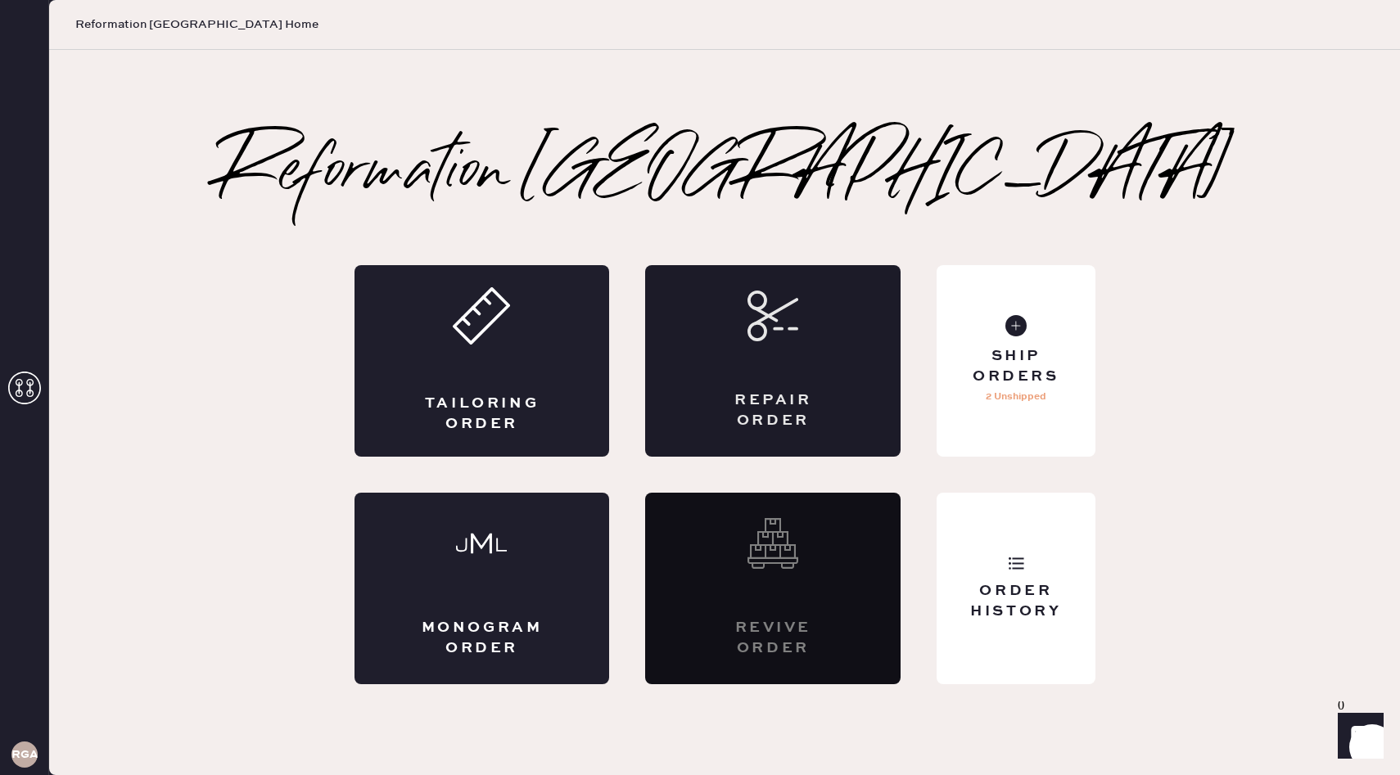
click at [786, 327] on icon at bounding box center [772, 316] width 51 height 51
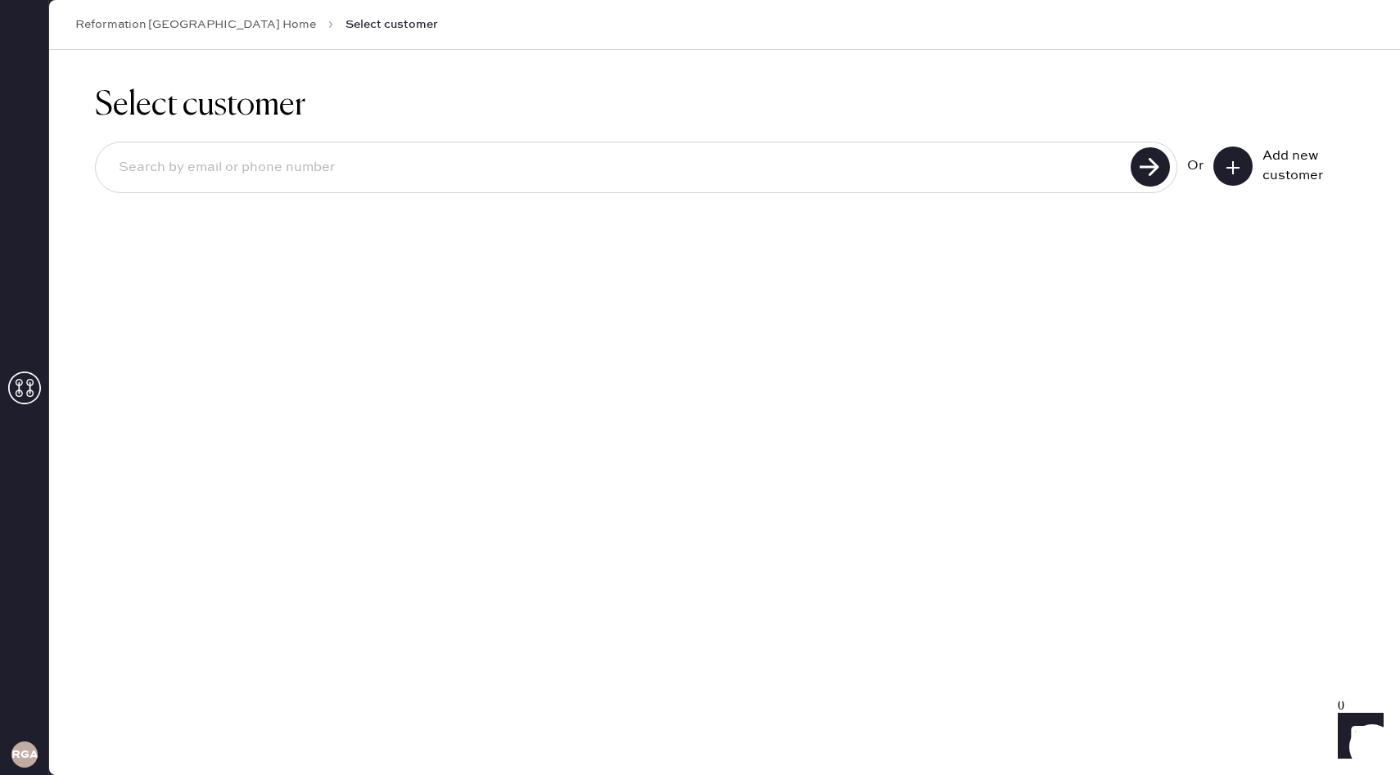
click at [1249, 162] on button at bounding box center [1232, 166] width 39 height 39
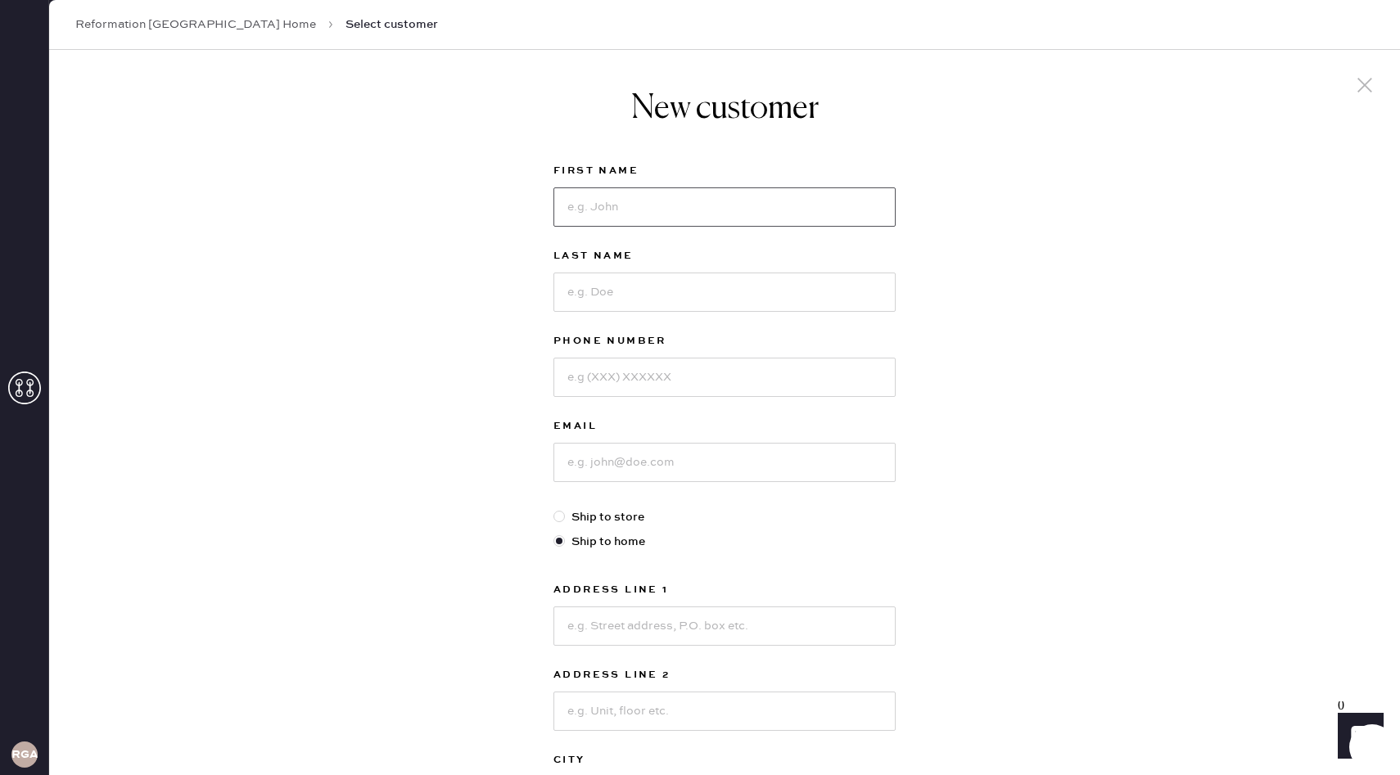
click at [823, 194] on input at bounding box center [724, 206] width 342 height 39
type input "Jazmyn"
click at [602, 311] on div "Last Name" at bounding box center [724, 288] width 342 height 85
click at [599, 301] on input at bounding box center [724, 292] width 342 height 39
type input "[PERSON_NAME]"
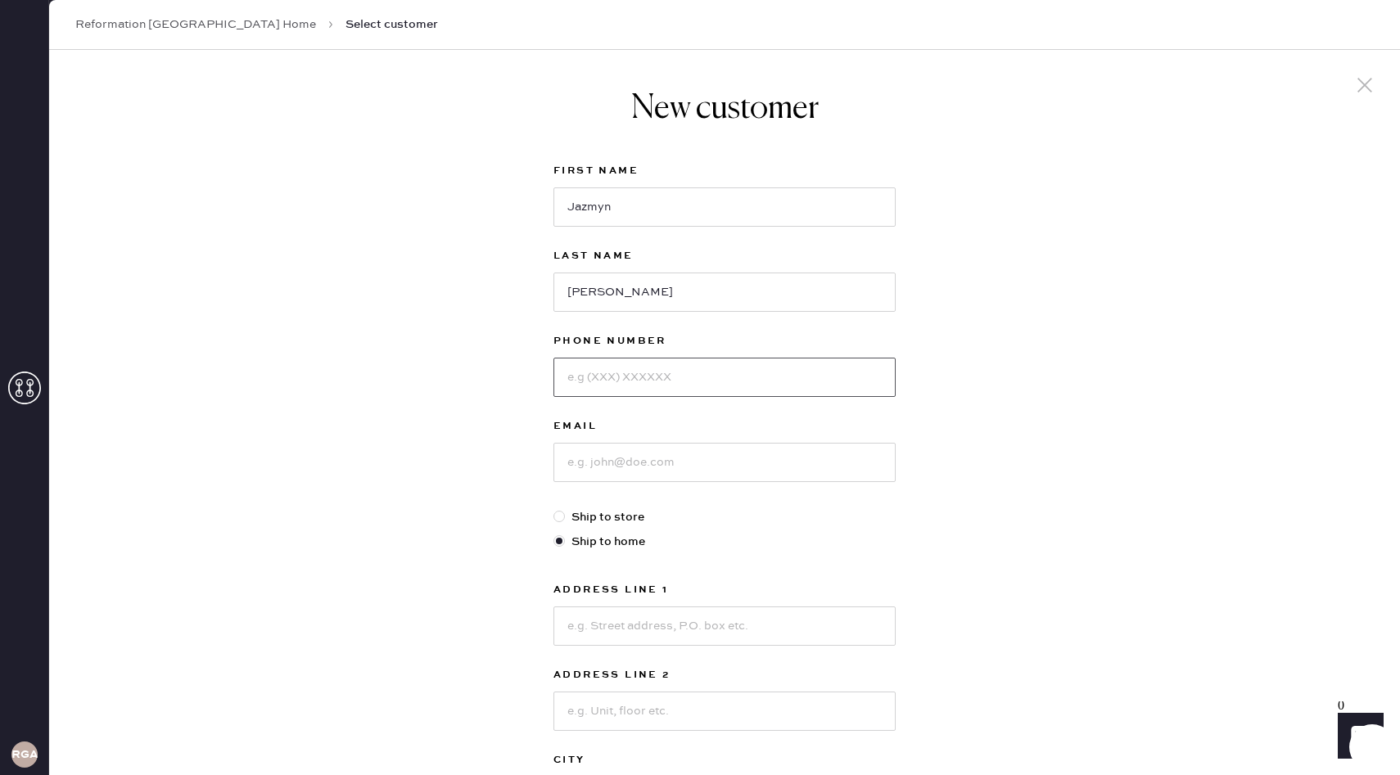
click at [607, 377] on input at bounding box center [724, 377] width 342 height 39
type input "8604780763"
click at [615, 452] on input at bounding box center [724, 462] width 342 height 39
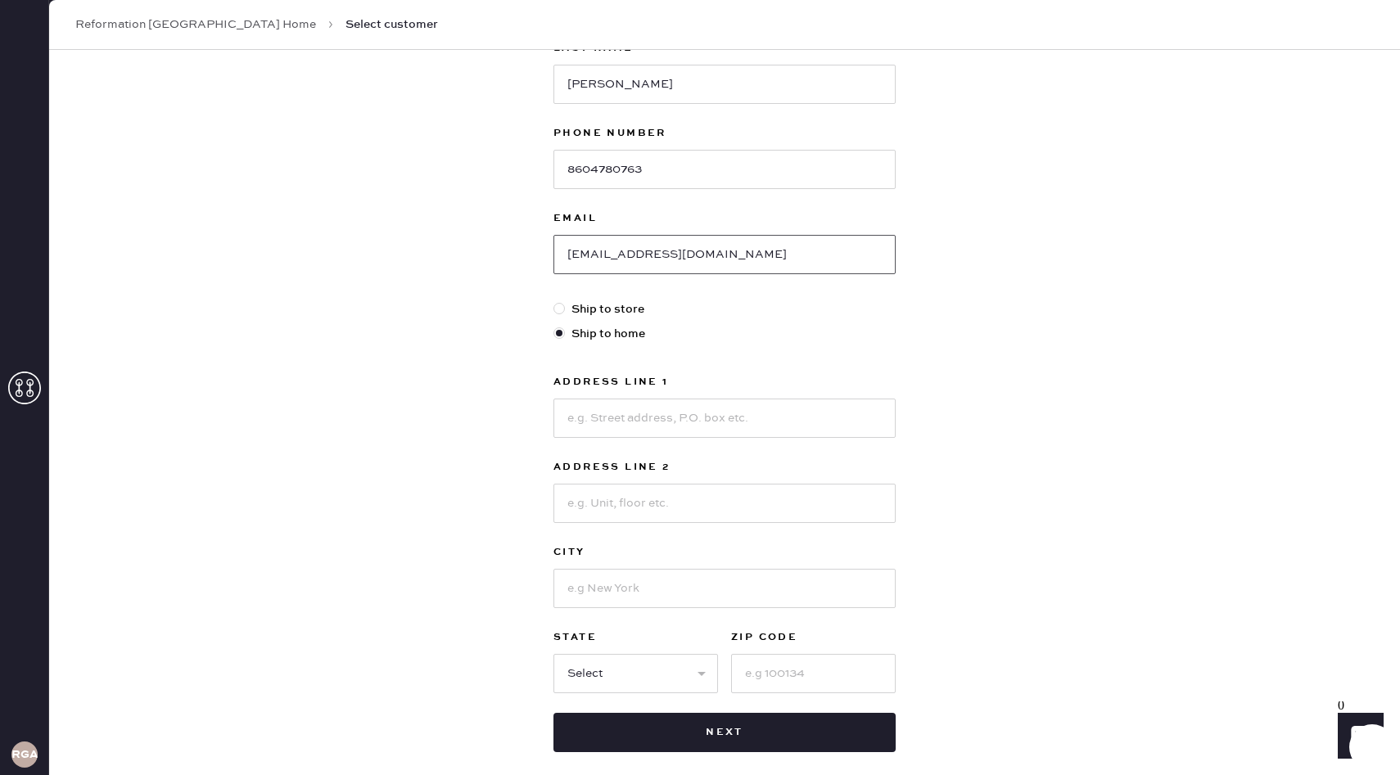
scroll to position [217, 0]
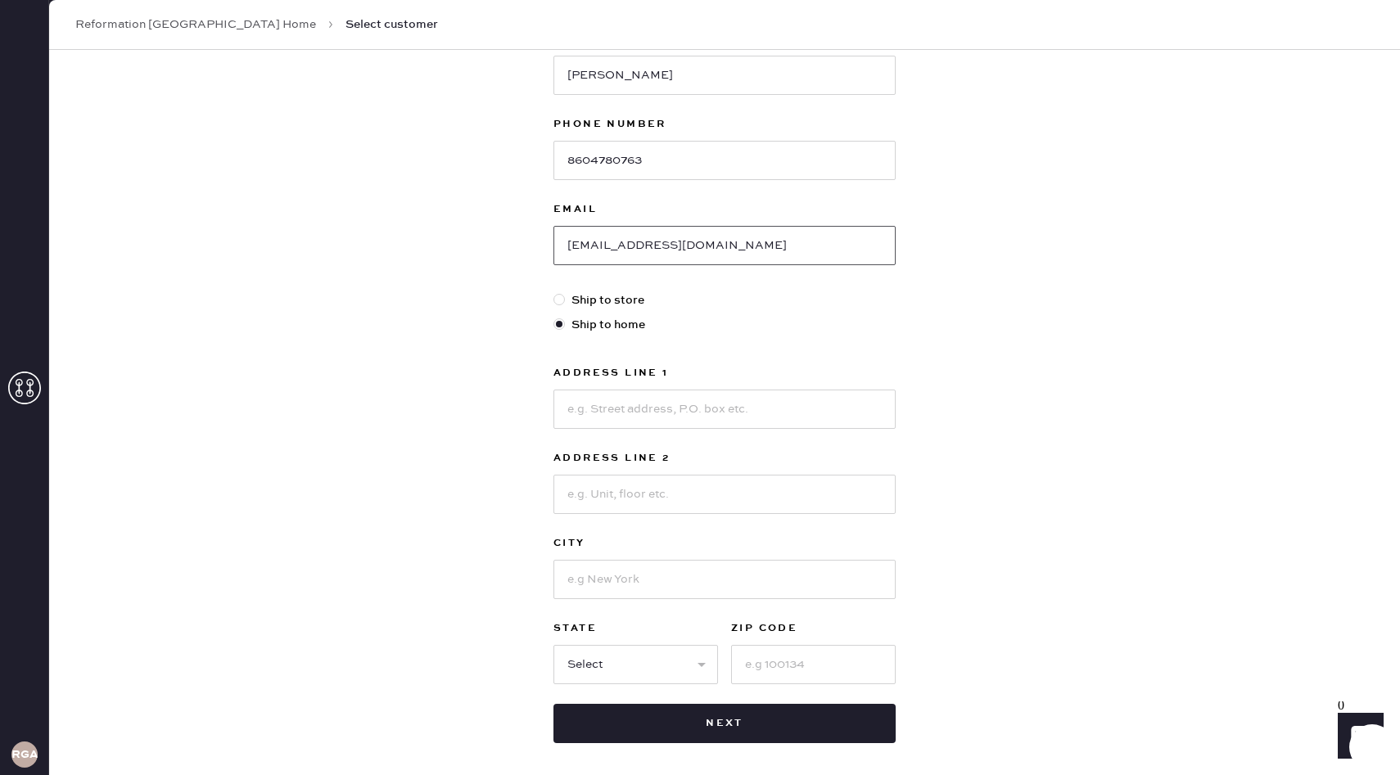
type input "[EMAIL_ADDRESS][DOMAIN_NAME]"
click at [625, 411] on input at bounding box center [724, 409] width 342 height 39
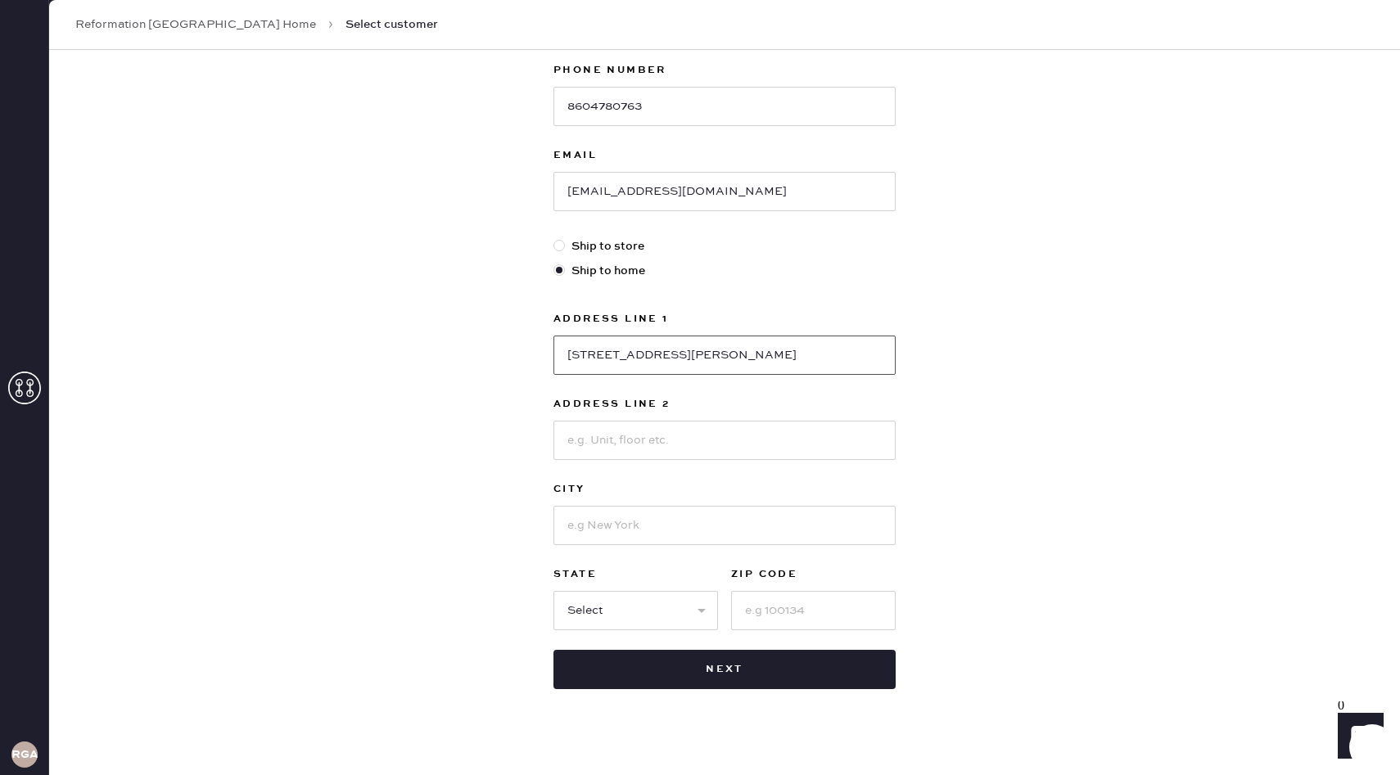
scroll to position [290, 0]
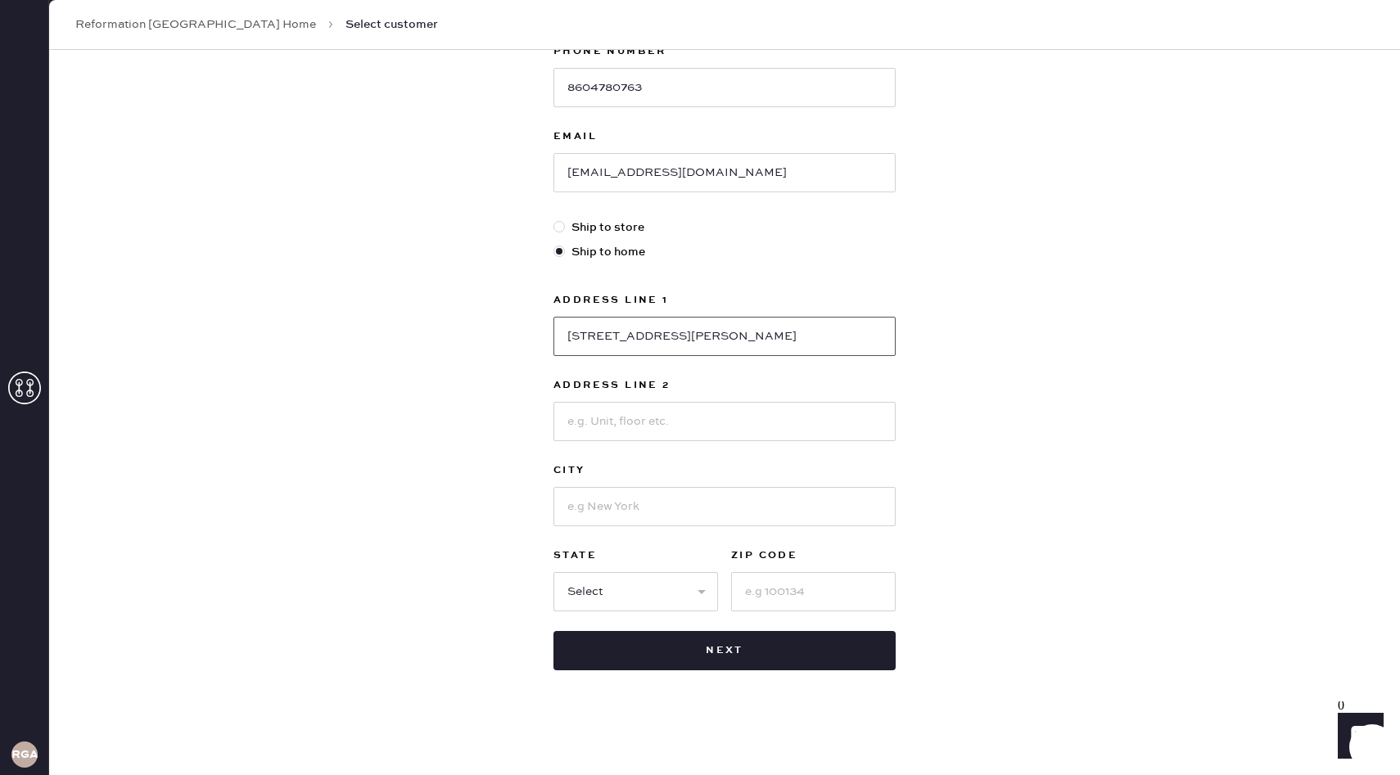
type input "[STREET_ADDRESS][PERSON_NAME]"
click at [600, 497] on input at bounding box center [724, 506] width 342 height 39
type input "[GEOGRAPHIC_DATA]"
click at [622, 591] on select "Select AK AL AR AZ CA CO CT [GEOGRAPHIC_DATA] DE FL [GEOGRAPHIC_DATA] HI [GEOGR…" at bounding box center [635, 591] width 165 height 39
select select "VA"
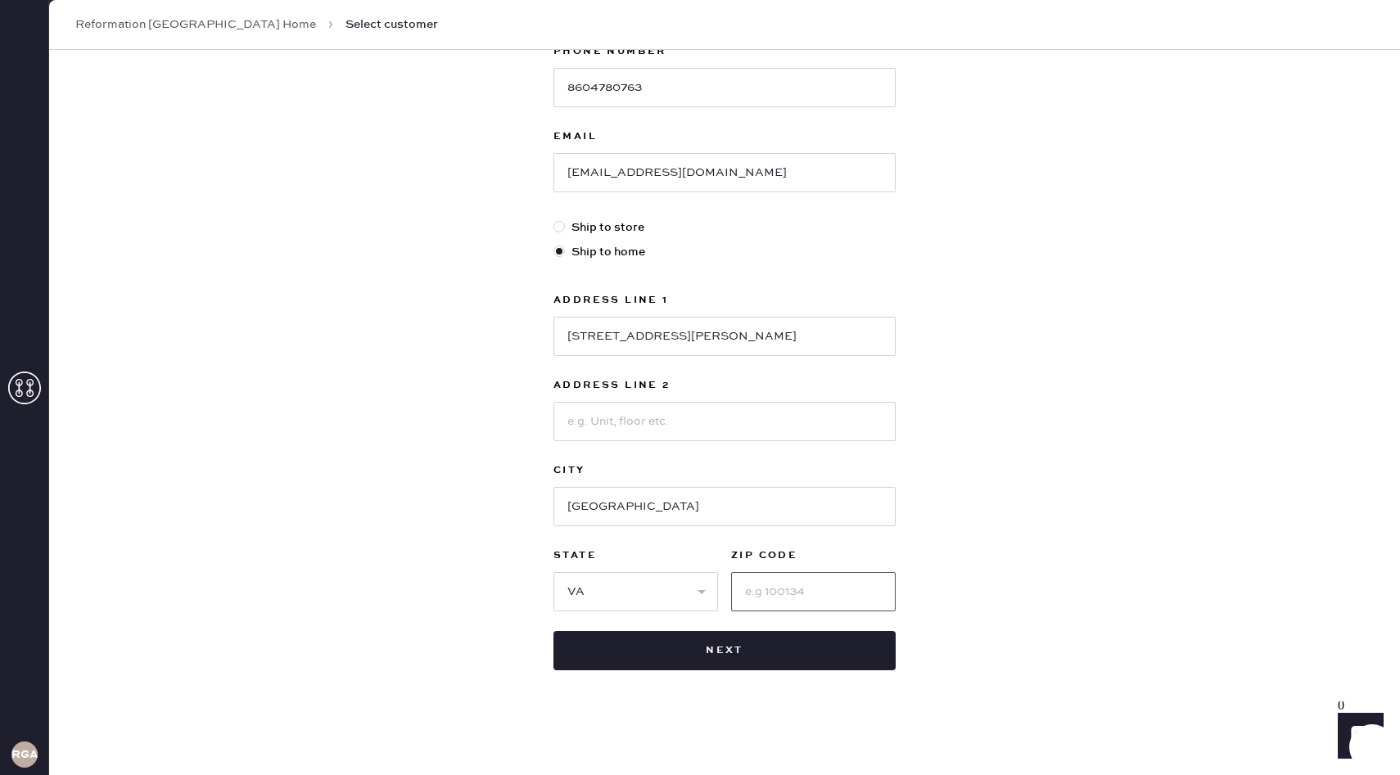
click at [752, 593] on input at bounding box center [813, 591] width 165 height 39
type input "22201"
click at [1029, 539] on div "New customer First Name [PERSON_NAME] Last Name [PERSON_NAME] Phone Number [PHO…" at bounding box center [724, 267] width 1351 height 1015
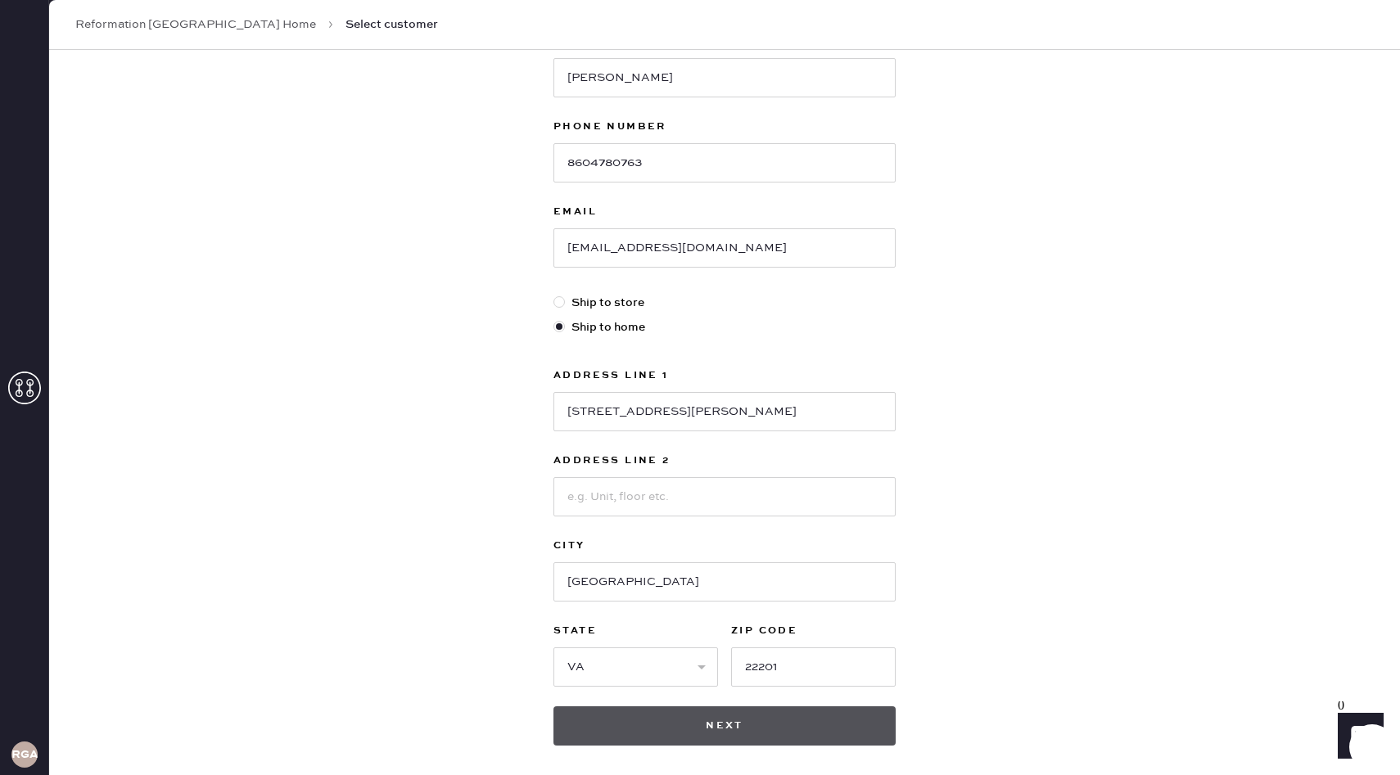
click at [737, 727] on button "Next" at bounding box center [724, 725] width 342 height 39
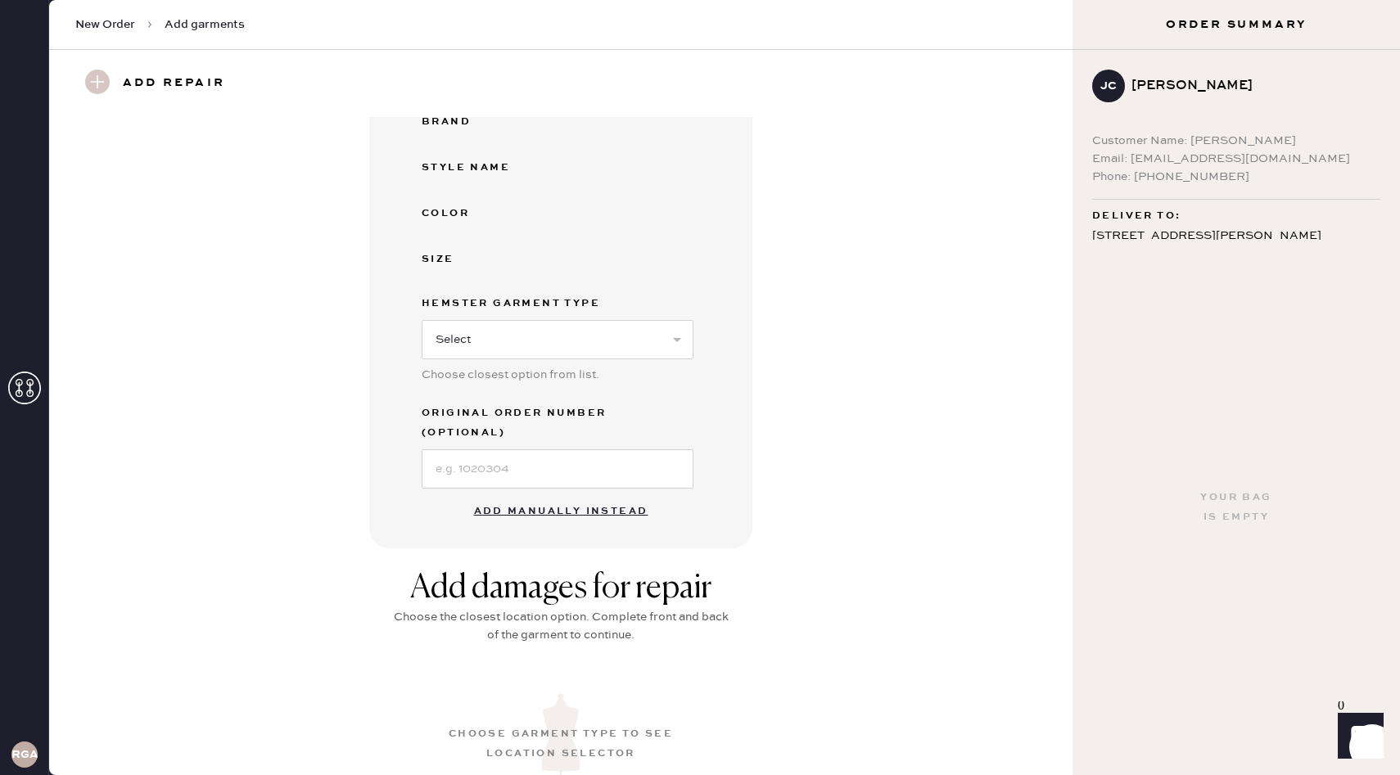
scroll to position [365, 0]
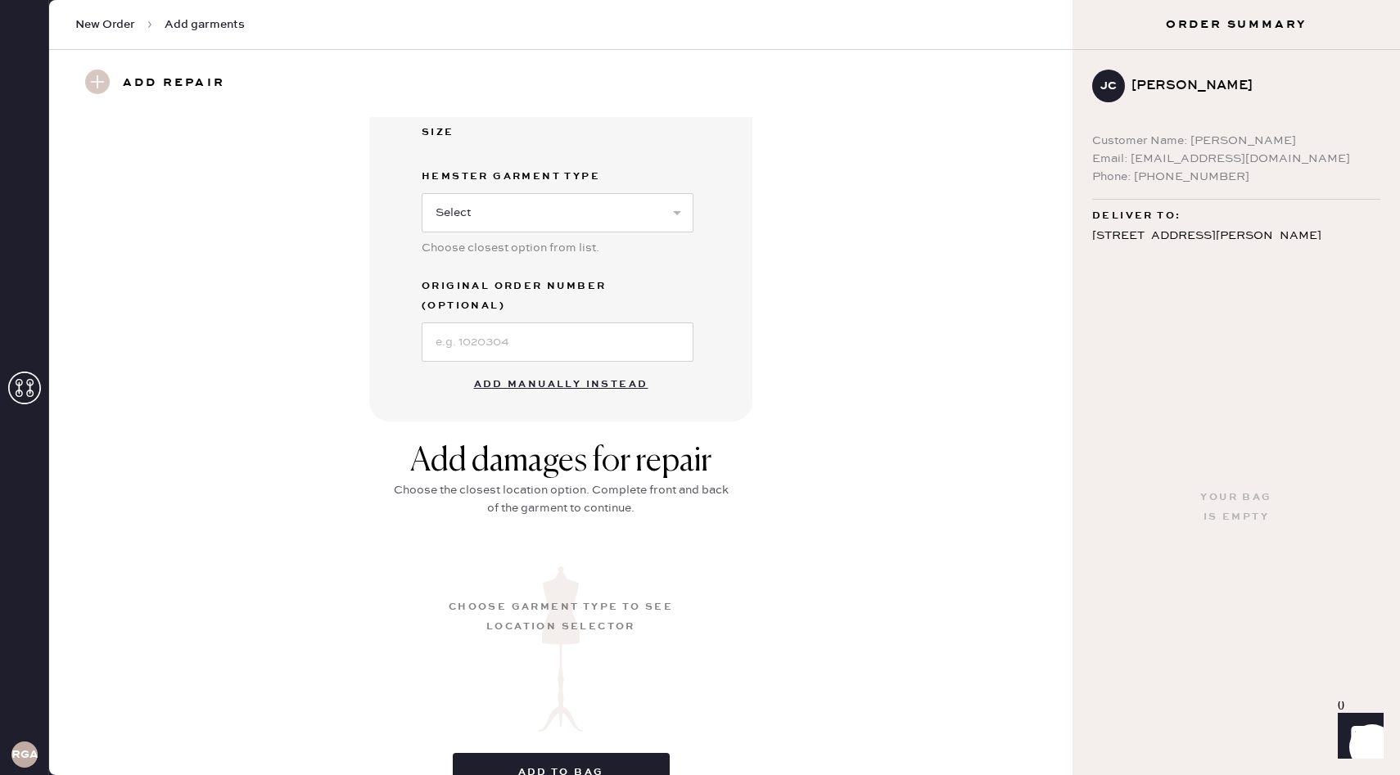
click at [562, 368] on button "Add manually instead" at bounding box center [561, 384] width 194 height 33
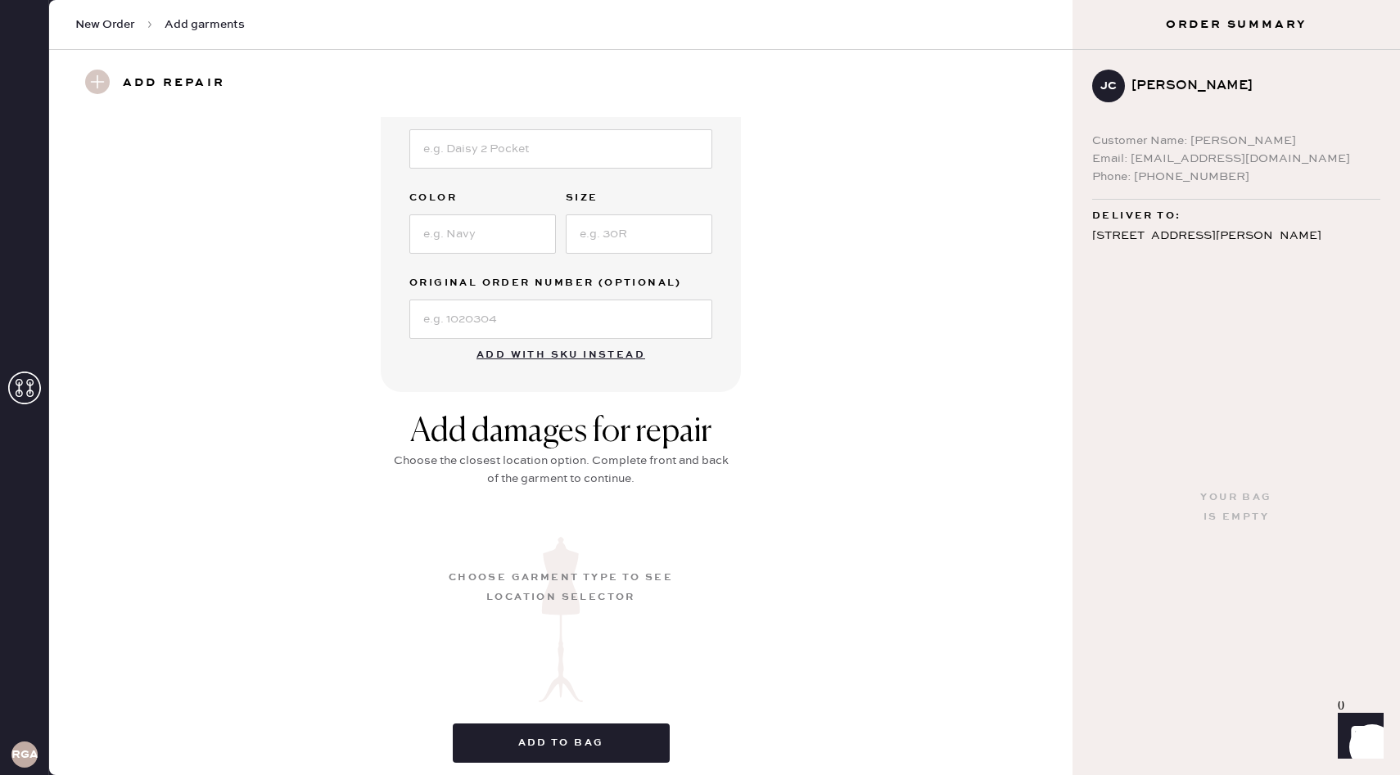
scroll to position [0, 0]
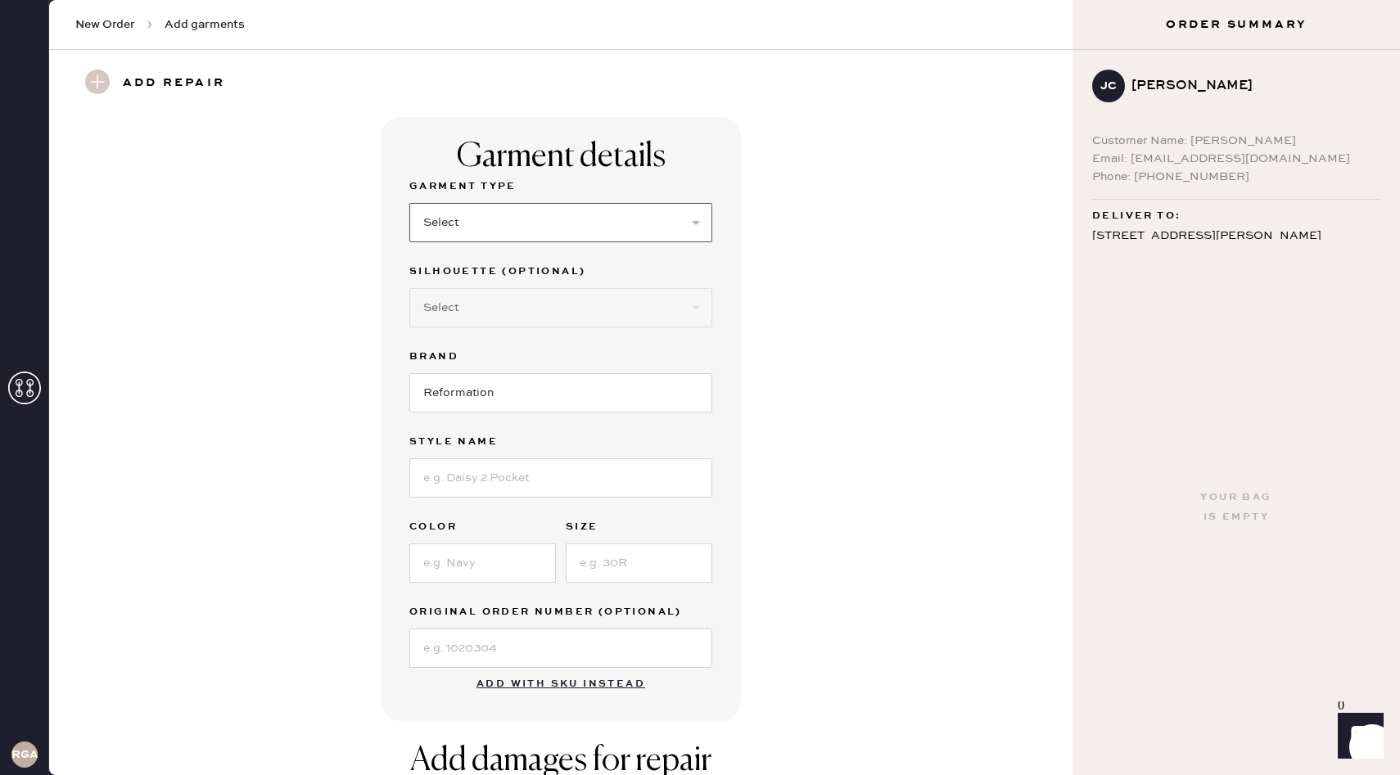
click at [543, 212] on select "Select Basic Skirt Jeans Leggings Pants Shorts Basic Sleeved Dress Basic Sleeve…" at bounding box center [560, 222] width 303 height 39
select select "14"
click at [598, 309] on select "Select Crop top Full Length Other" at bounding box center [560, 307] width 303 height 39
select select "71"
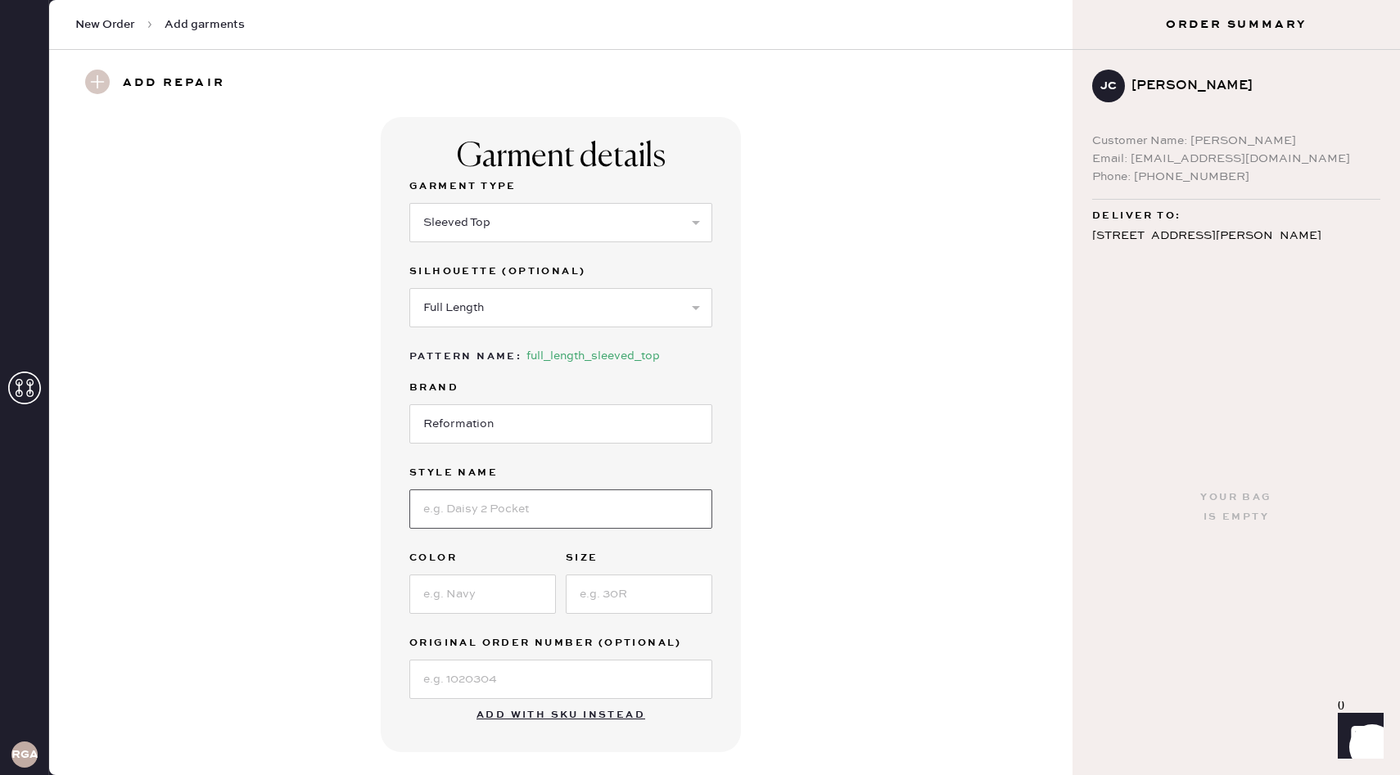
click at [571, 512] on input at bounding box center [560, 508] width 303 height 39
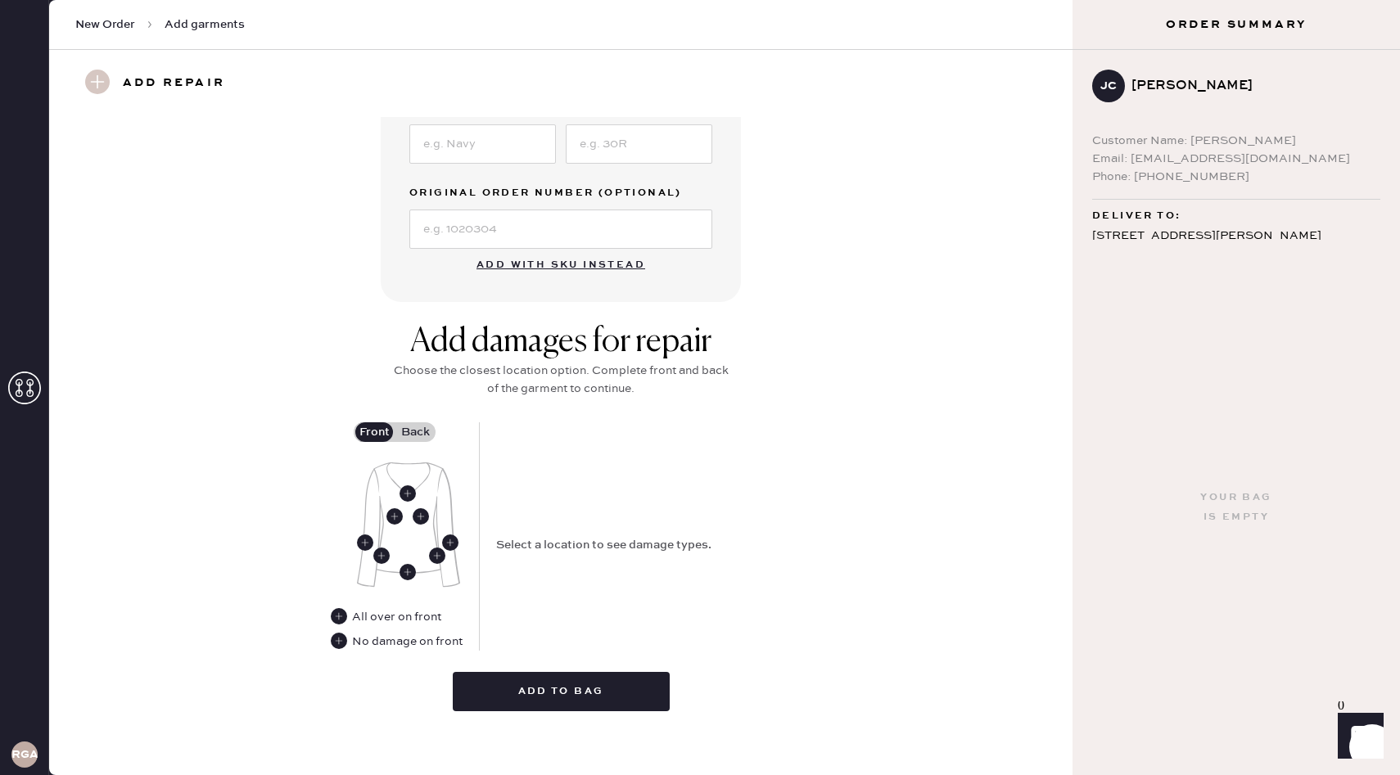
scroll to position [458, 0]
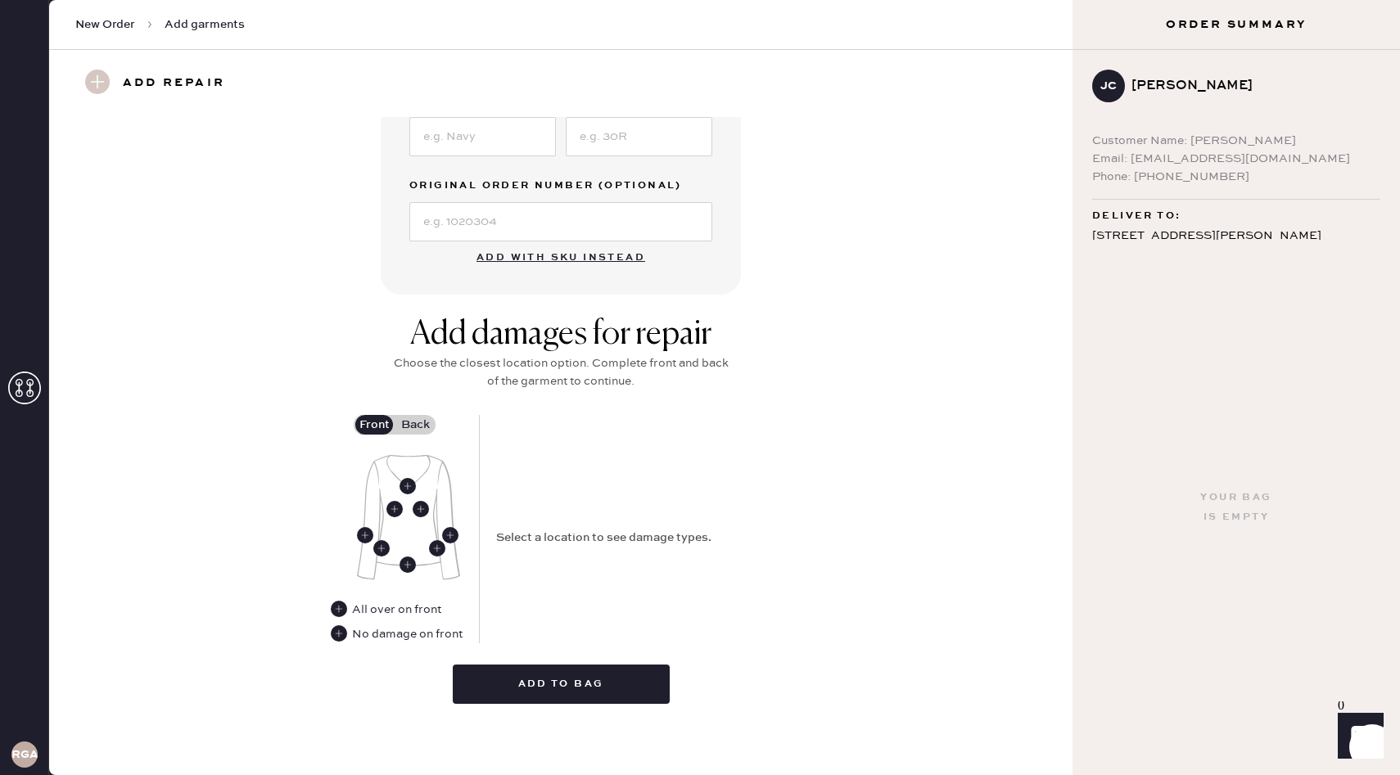
click at [795, 468] on div "Add damages for repair Choose the closest location option. Complete front and b…" at bounding box center [561, 515] width 964 height 401
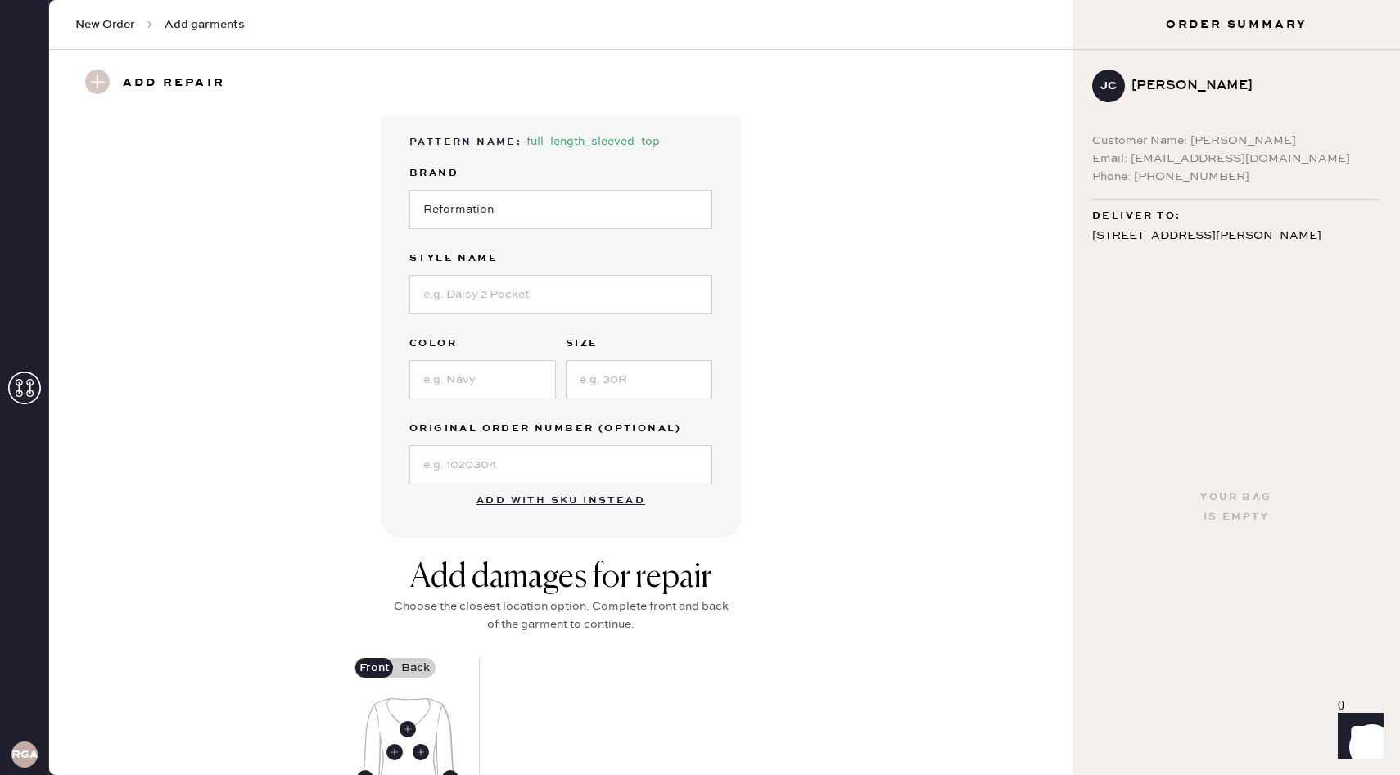
scroll to position [0, 0]
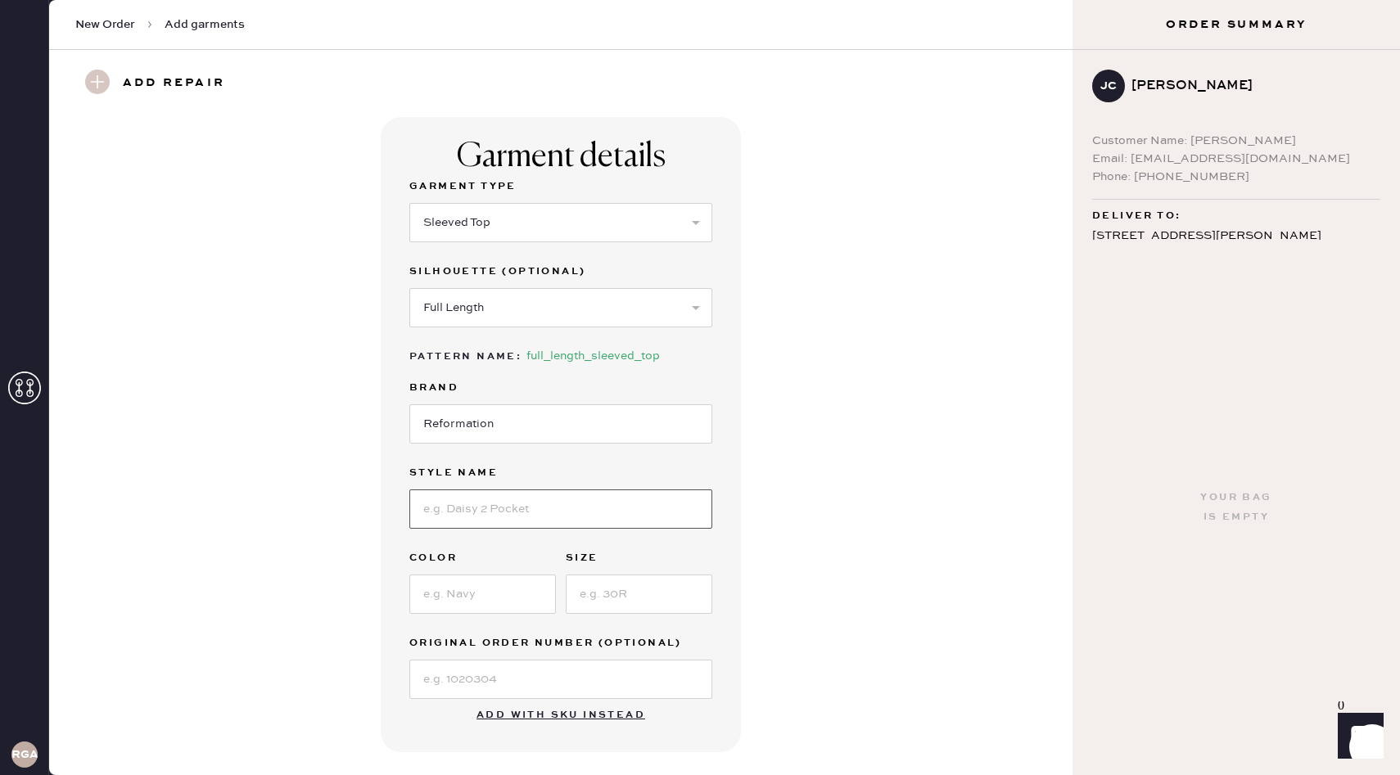
click at [521, 517] on input at bounding box center [560, 508] width 303 height 39
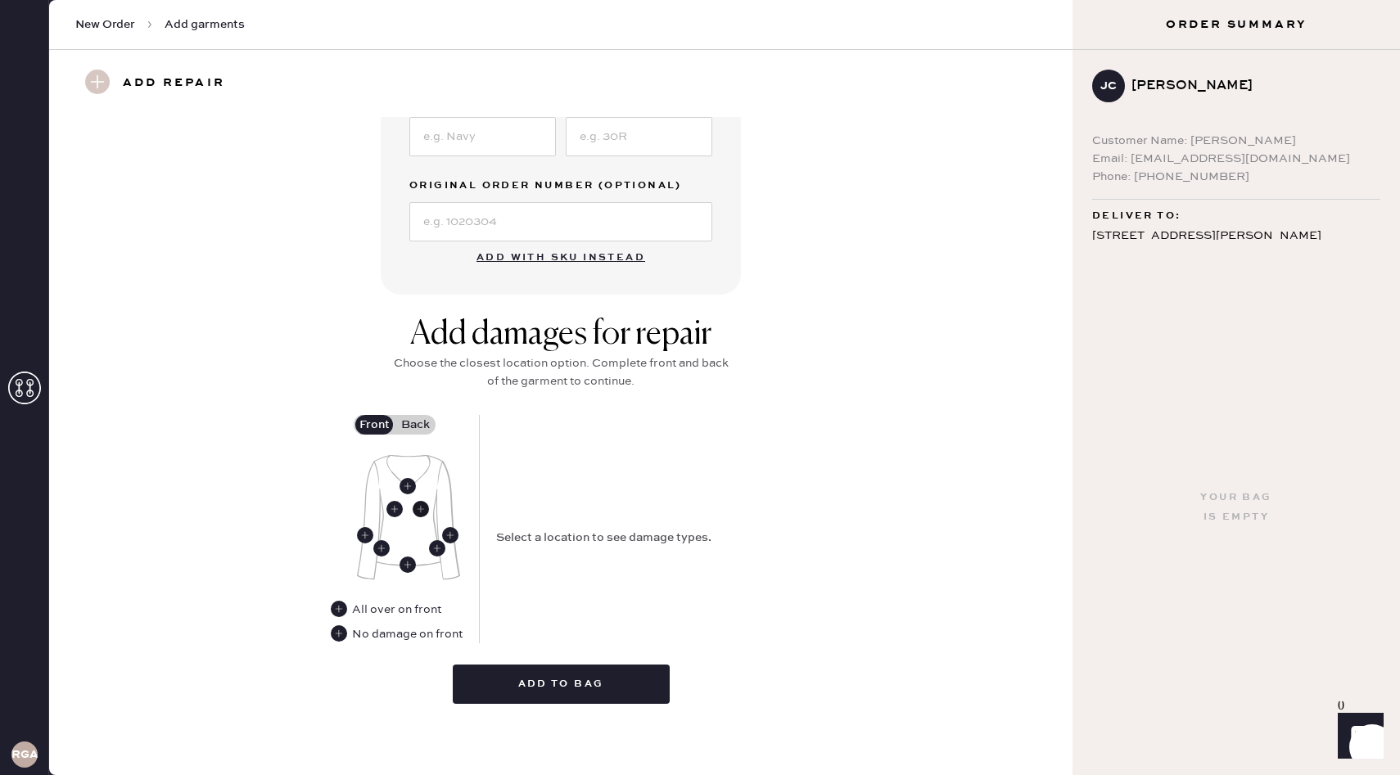
type input "Cashmere Boyfriend"
click at [422, 508] on use at bounding box center [421, 509] width 16 height 16
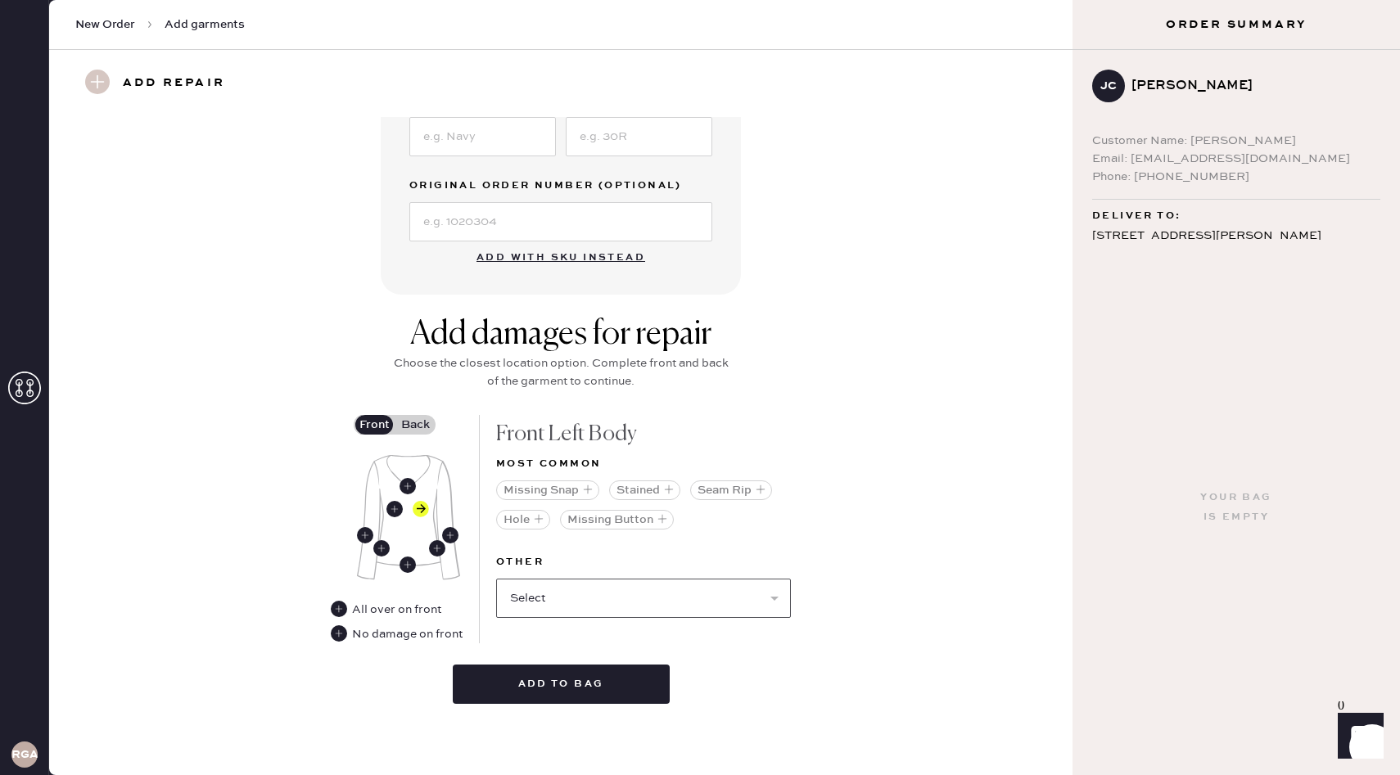
click at [629, 613] on select "Select Broken / Ripped Hem Broken Beads Broken Belt Loop Broken Button Broken C…" at bounding box center [643, 598] width 295 height 39
select select "1931"
select select
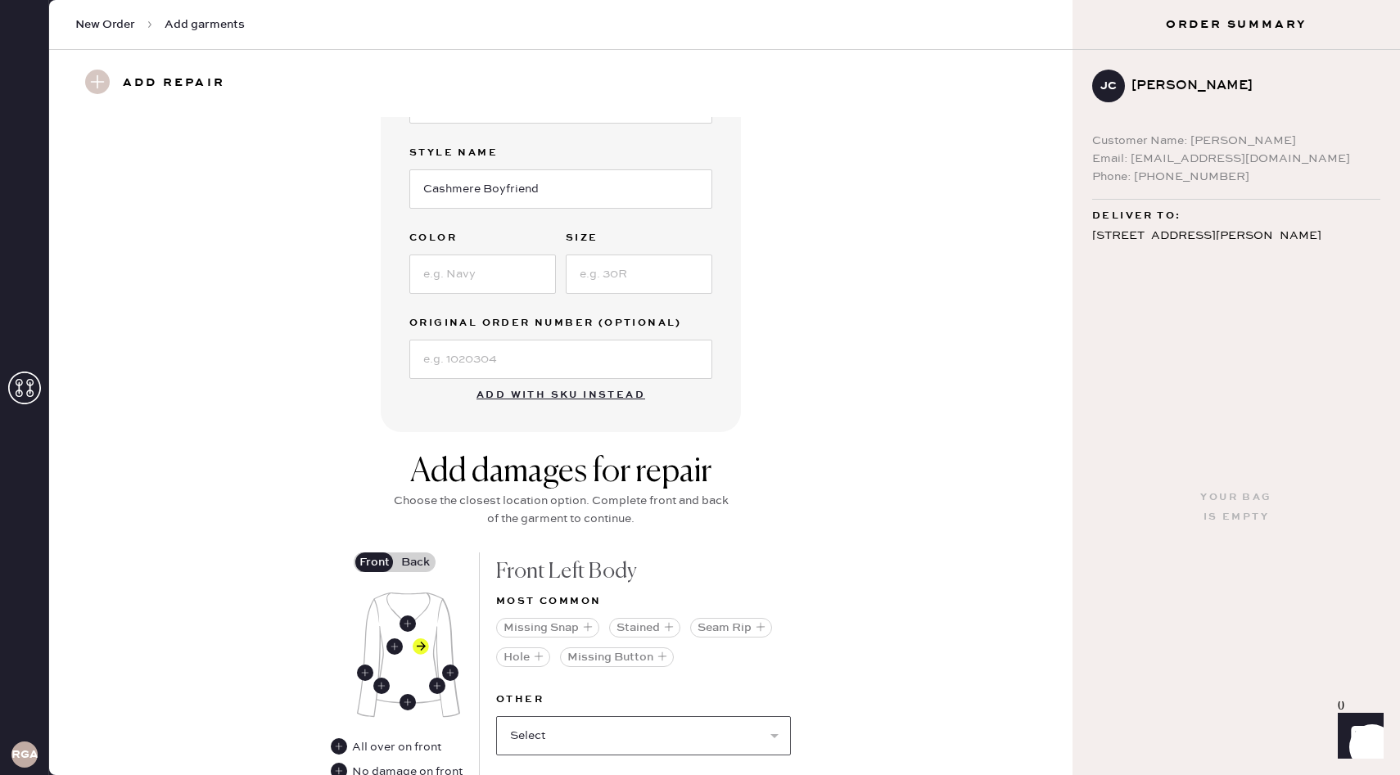
scroll to position [0, 0]
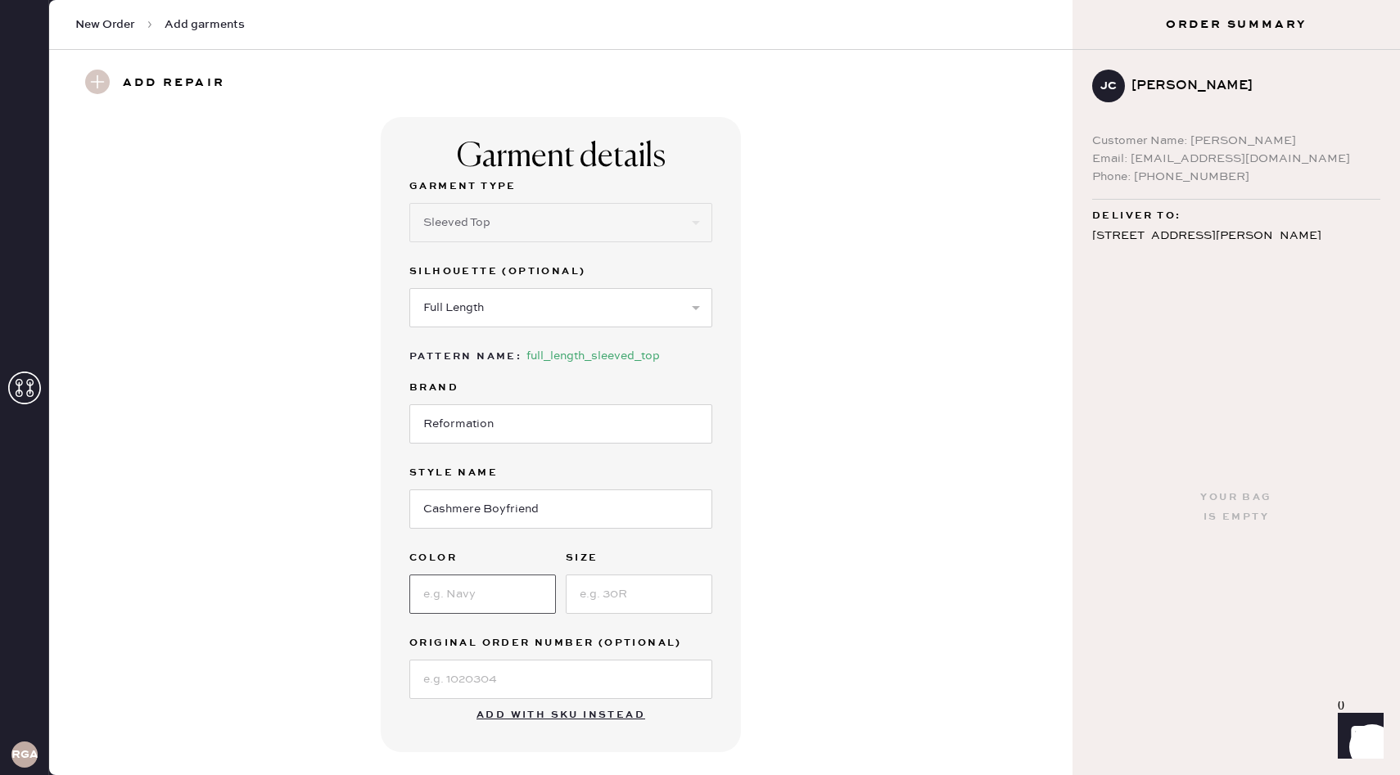
click at [461, 577] on input at bounding box center [482, 594] width 147 height 39
type input "red"
click at [690, 604] on input at bounding box center [639, 594] width 147 height 39
type input "m"
click at [834, 578] on div "Garment details Garment Type Select Basic Skirt Jeans Leggings Pants Shorts Bas…" at bounding box center [561, 434] width 964 height 635
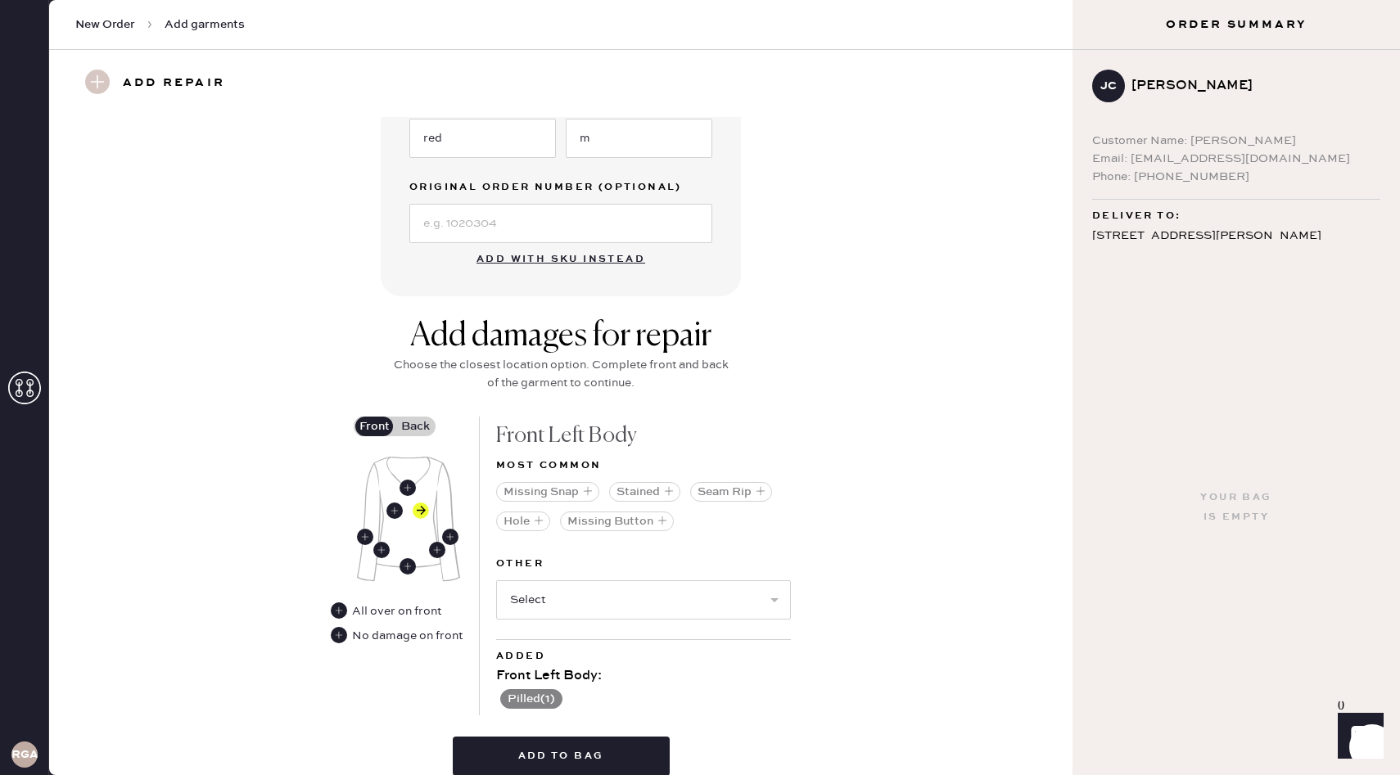
scroll to position [528, 0]
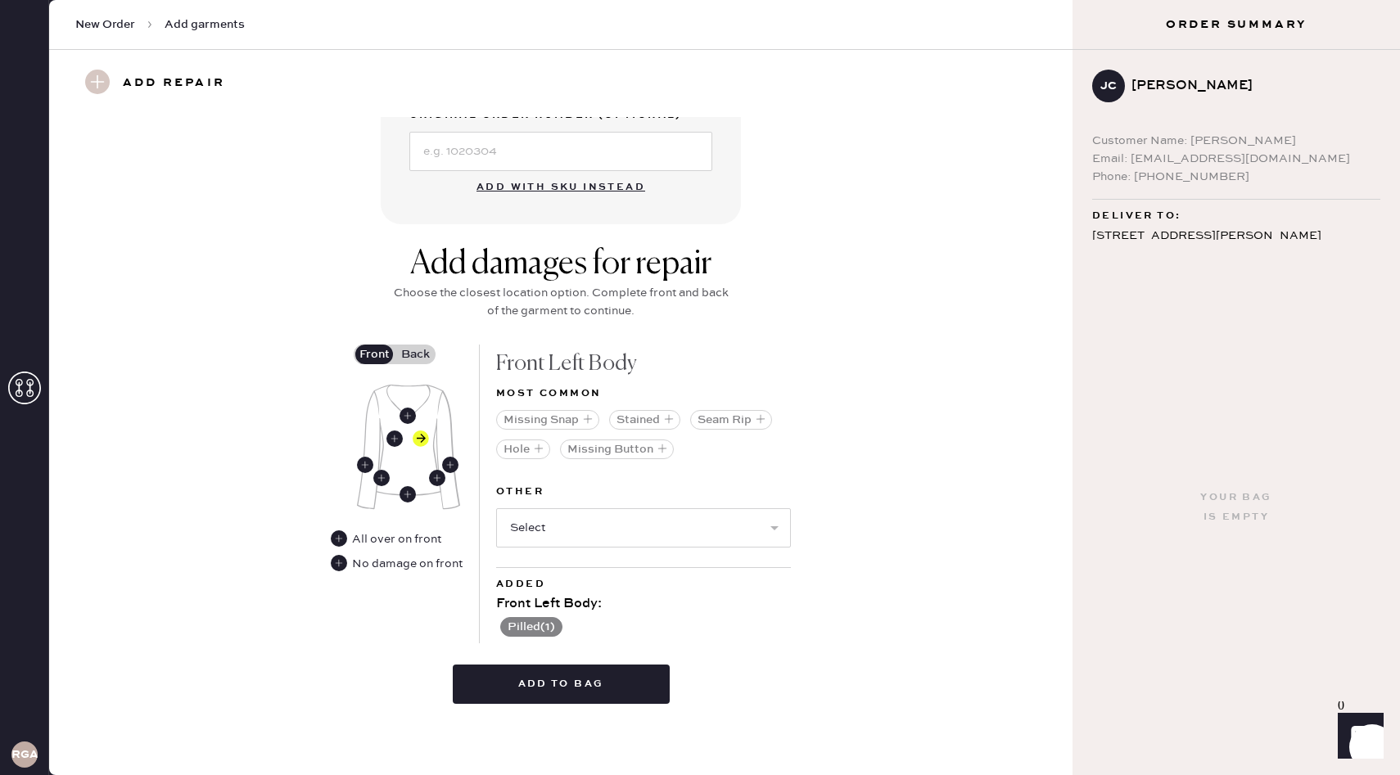
click at [418, 365] on div "Front Back" at bounding box center [408, 438] width 109 height 186
click at [415, 354] on label "Back" at bounding box center [415, 355] width 41 height 20
click at [415, 354] on input "Back" at bounding box center [415, 354] width 0 height 0
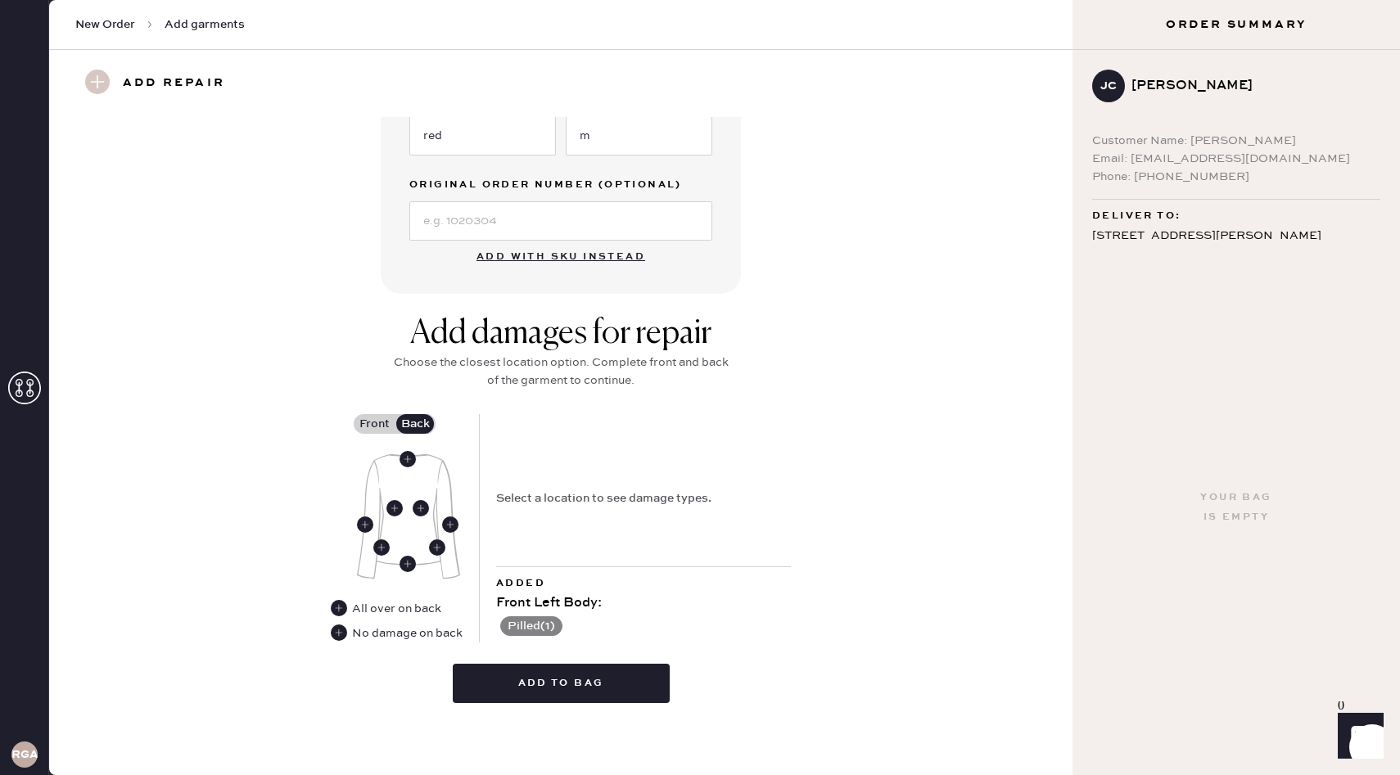
scroll to position [458, 0]
click at [341, 631] on use at bounding box center [339, 633] width 16 height 16
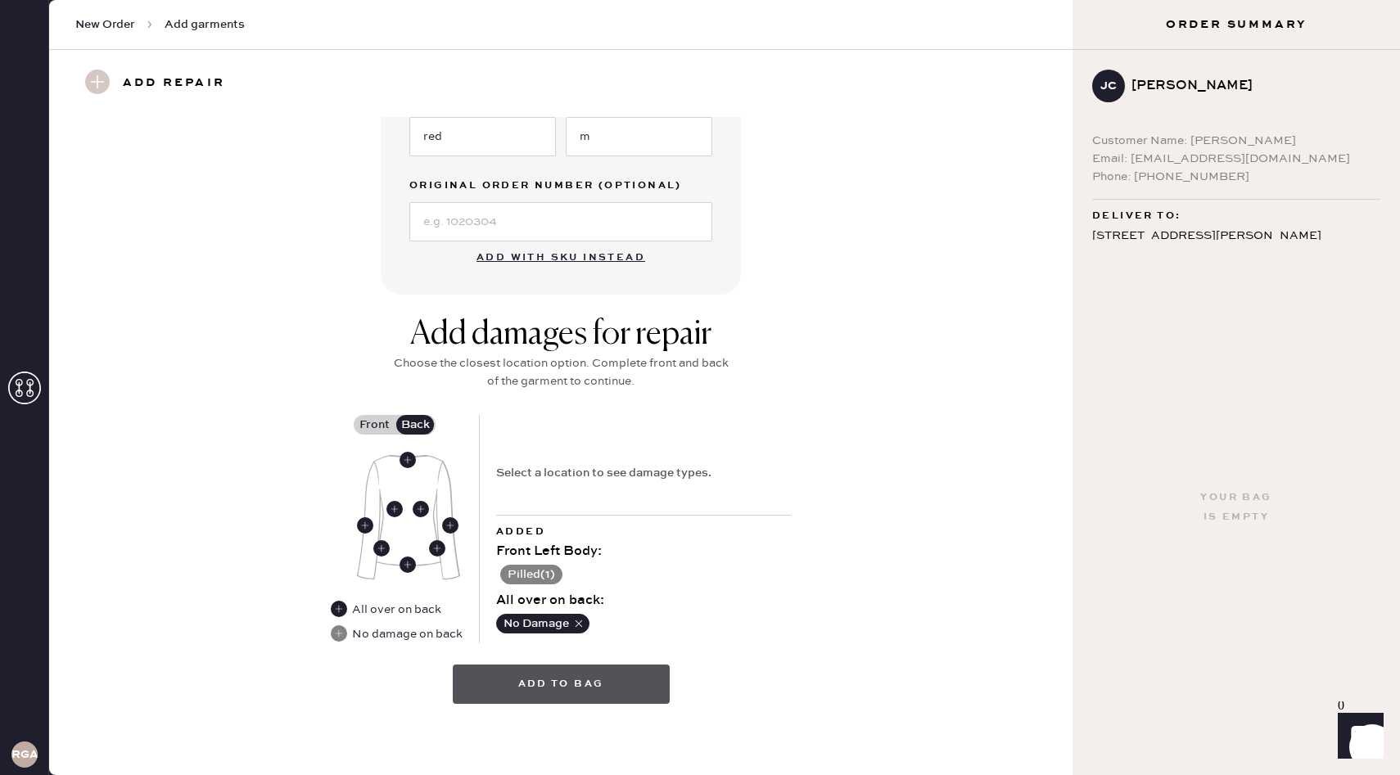
click at [616, 689] on button "Add to bag" at bounding box center [561, 684] width 217 height 39
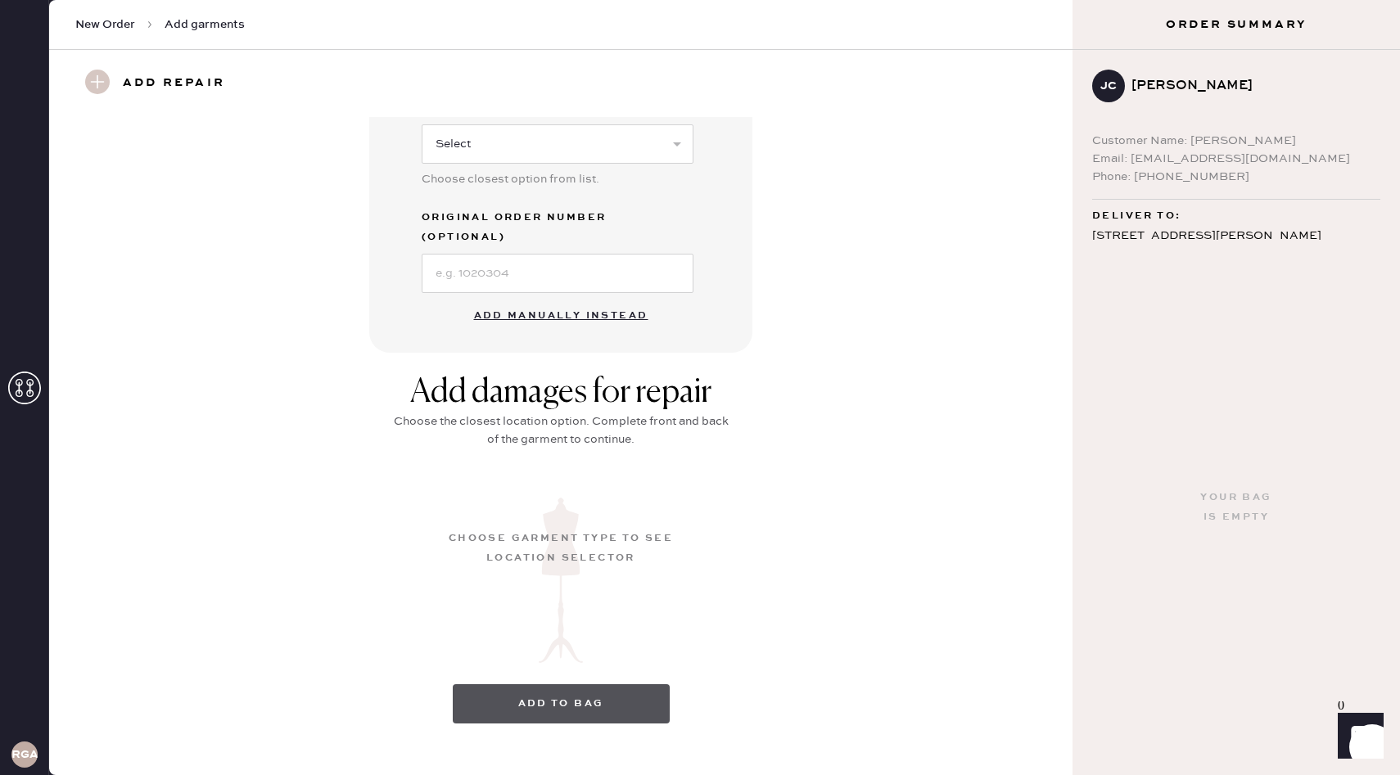
scroll to position [30, 0]
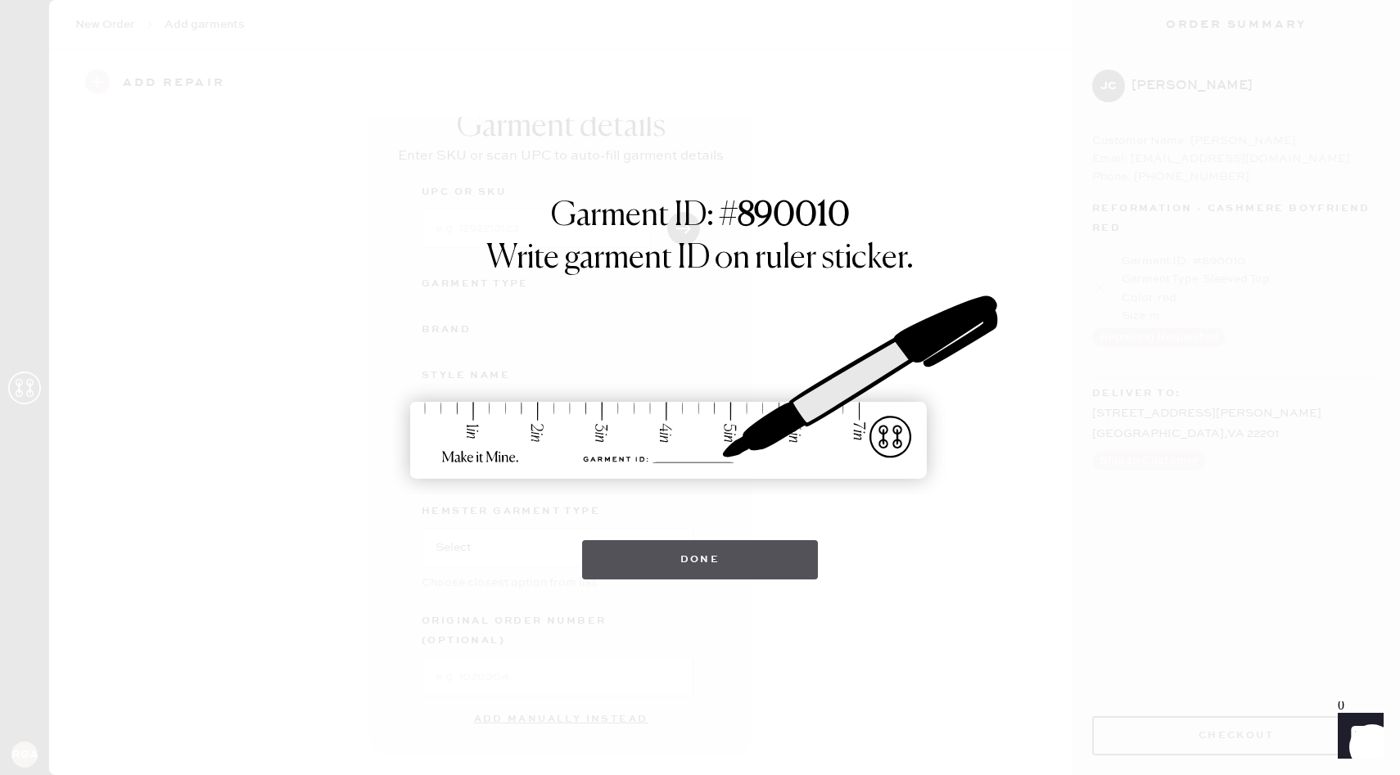
click at [696, 573] on button "Done" at bounding box center [700, 559] width 237 height 39
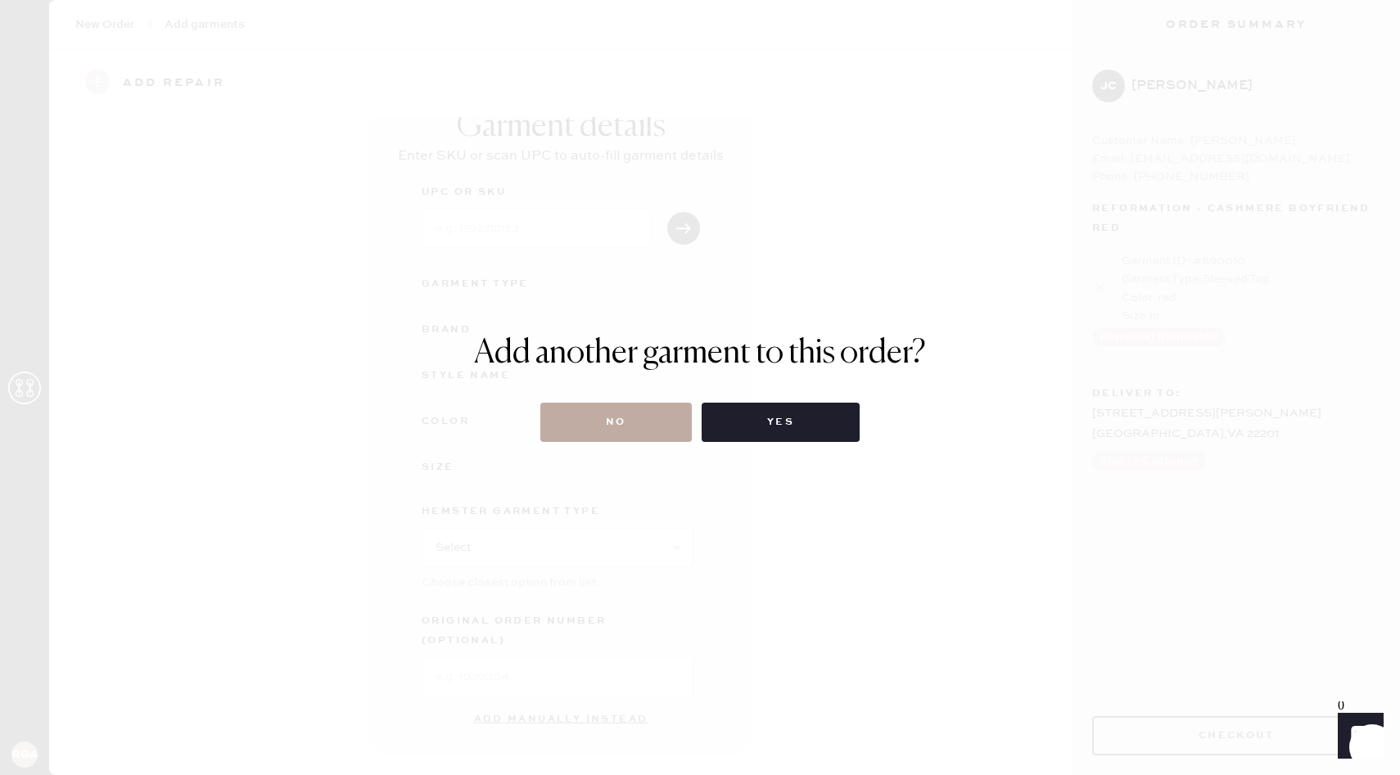
click at [598, 438] on button "No" at bounding box center [615, 422] width 151 height 39
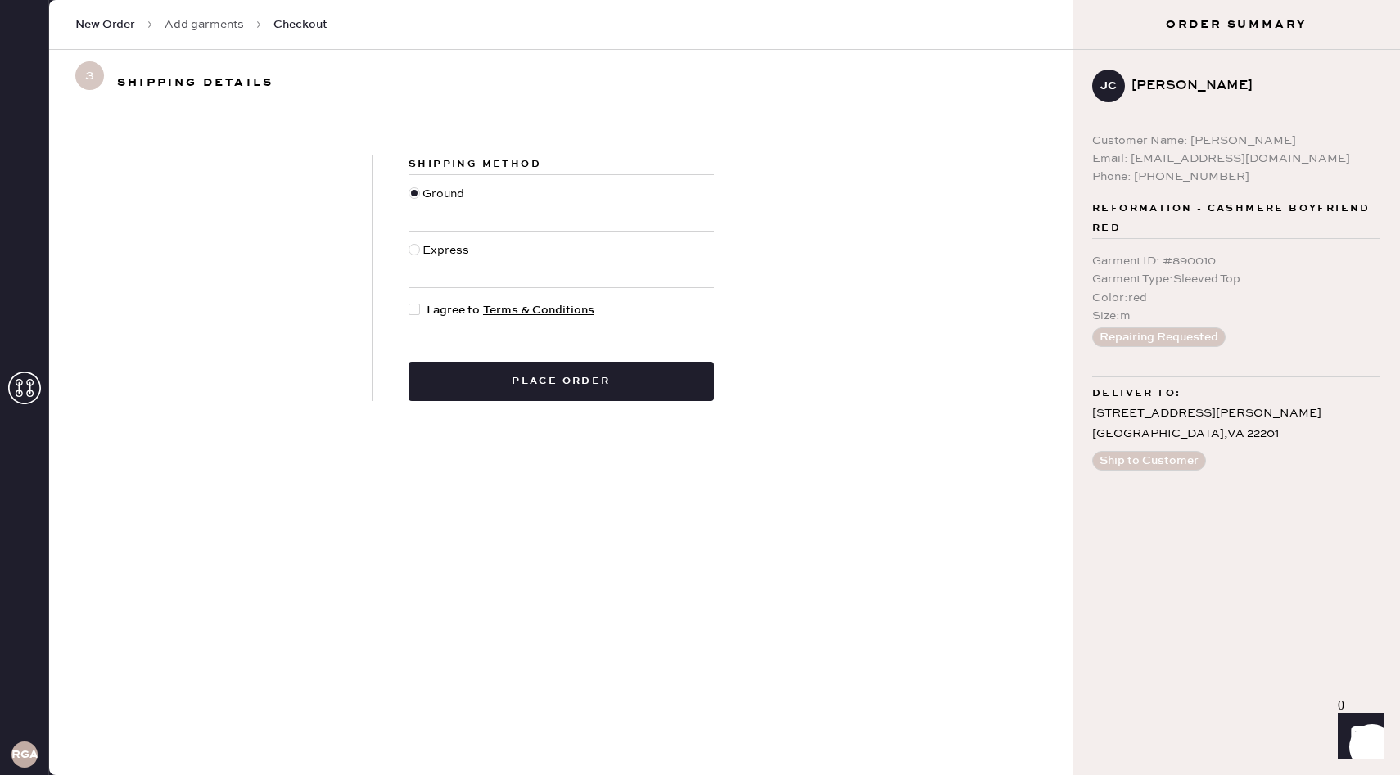
click at [410, 317] on div at bounding box center [417, 310] width 18 height 18
click at [409, 302] on input "I agree to Terms & Conditions" at bounding box center [408, 301] width 1 height 1
checkbox input "true"
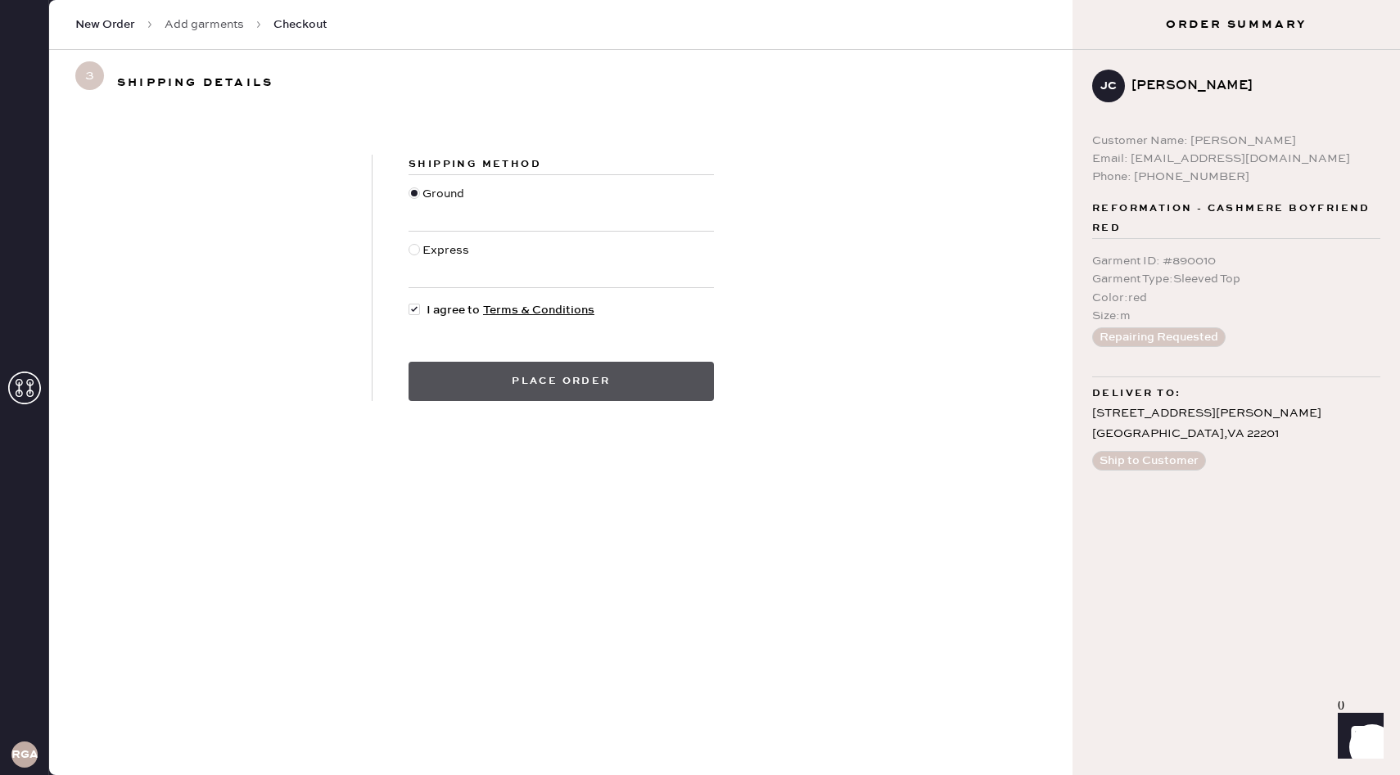
click at [487, 381] on button "Place order" at bounding box center [560, 381] width 305 height 39
